Goal: Navigation & Orientation: Find specific page/section

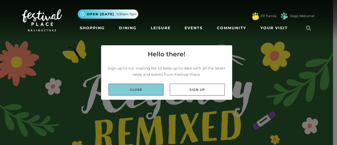
click at [144, 94] on link "Close" at bounding box center [136, 90] width 55 height 12
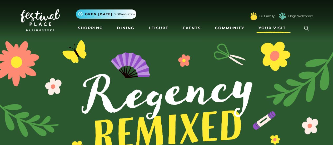
click at [278, 30] on span "Your Visit" at bounding box center [272, 28] width 27 height 6
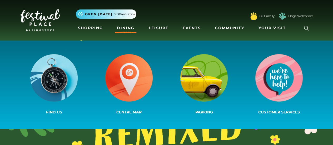
click at [131, 29] on link "Dining" at bounding box center [126, 28] width 22 height 10
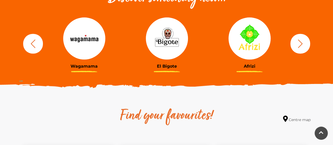
scroll to position [211, 0]
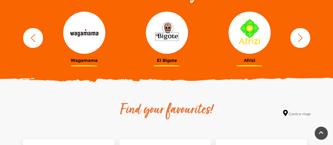
click at [299, 39] on icon "button" at bounding box center [301, 38] width 10 height 10
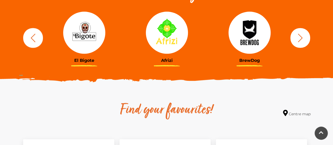
scroll to position [184, 0]
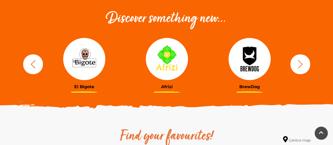
click at [299, 61] on icon "button" at bounding box center [300, 64] width 5 height 8
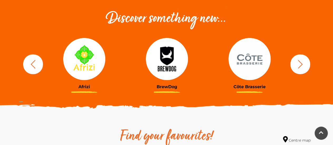
click at [299, 61] on icon "button" at bounding box center [300, 64] width 5 height 8
click at [307, 64] on button "button" at bounding box center [301, 64] width 20 height 20
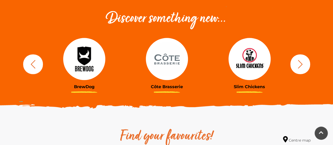
click at [307, 64] on button "button" at bounding box center [301, 64] width 20 height 20
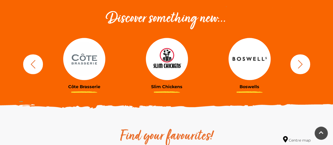
click at [300, 65] on icon "button" at bounding box center [301, 64] width 10 height 10
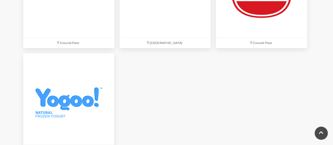
scroll to position [1811, 0]
